Goal: Navigation & Orientation: Find specific page/section

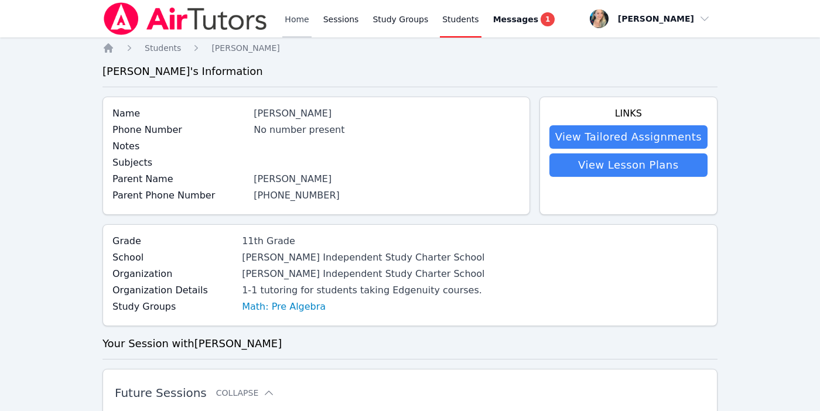
click at [295, 23] on link "Home" at bounding box center [296, 18] width 29 height 37
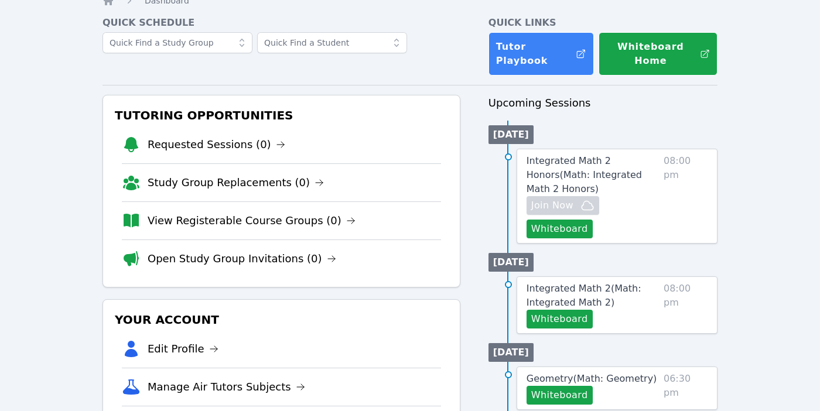
scroll to position [48, 0]
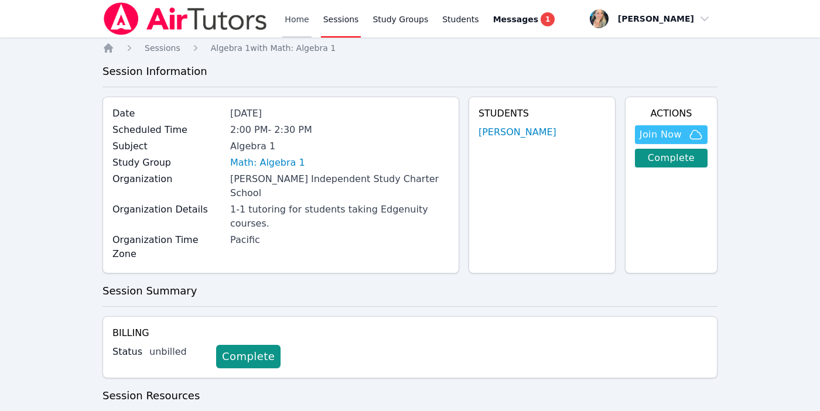
click at [291, 18] on link "Home" at bounding box center [296, 18] width 29 height 37
